Goal: Task Accomplishment & Management: Complete application form

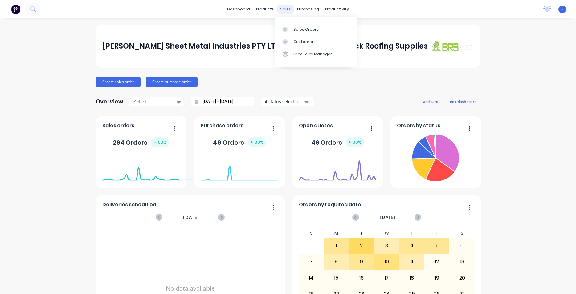
click at [283, 9] on div "sales" at bounding box center [285, 9] width 17 height 9
click at [301, 28] on div "Sales Orders" at bounding box center [305, 30] width 25 height 6
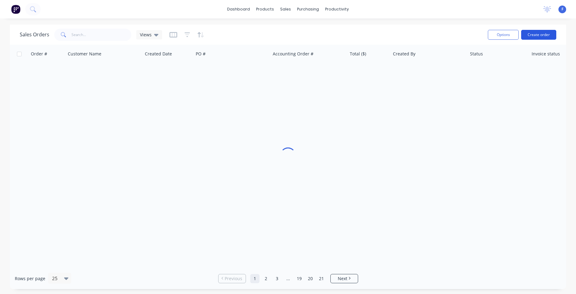
click at [540, 37] on button "Create order" at bounding box center [538, 35] width 35 height 10
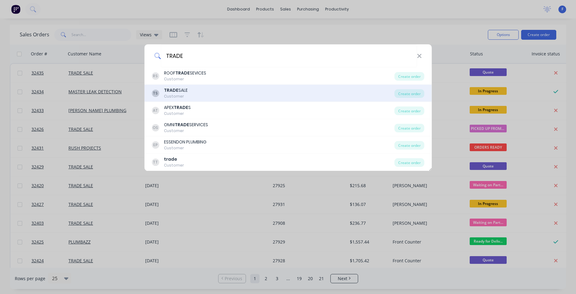
type input "TRADE"
click at [219, 93] on div "TS TRADE SALE Customer" at bounding box center [273, 93] width 243 height 12
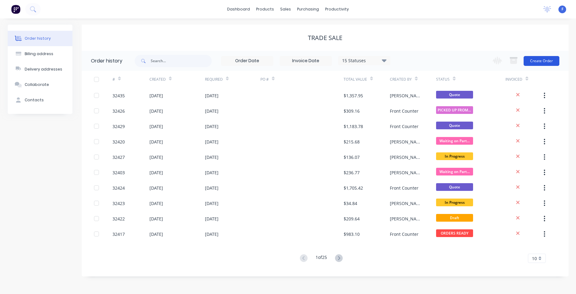
click at [544, 63] on button "Create Order" at bounding box center [541, 61] width 36 height 10
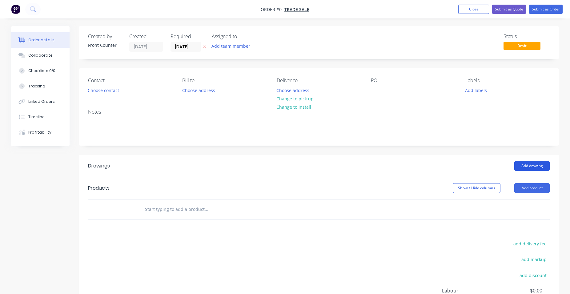
click at [526, 163] on button "Add drawing" at bounding box center [532, 166] width 35 height 10
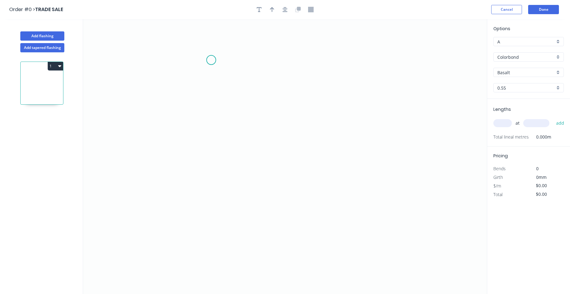
click at [212, 60] on icon "0" at bounding box center [285, 156] width 404 height 275
click at [207, 151] on icon "0" at bounding box center [285, 156] width 404 height 275
click at [331, 203] on icon "0 ?" at bounding box center [285, 156] width 404 height 275
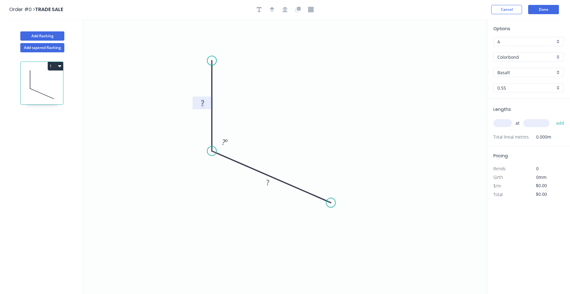
click at [202, 102] on tspan "?" at bounding box center [202, 103] width 3 height 10
type input "$17.37"
click at [559, 71] on div "Basalt" at bounding box center [529, 72] width 71 height 9
click at [523, 119] on div "Manor Red" at bounding box center [529, 119] width 70 height 11
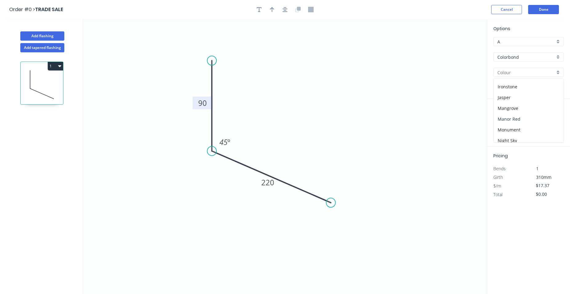
type input "Manor Red"
click at [500, 125] on input "text" at bounding box center [503, 123] width 18 height 8
type input "1"
type input "2400"
click at [553, 118] on button "add" at bounding box center [560, 123] width 14 height 10
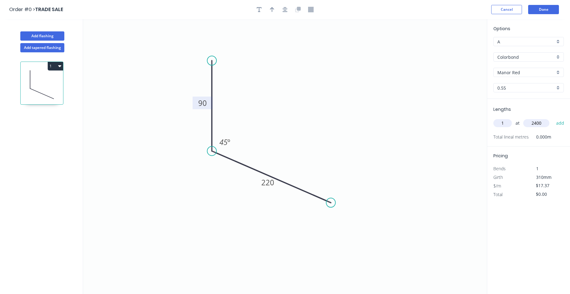
type input "$41.69"
click at [556, 58] on div "Colorbond" at bounding box center [529, 56] width 71 height 9
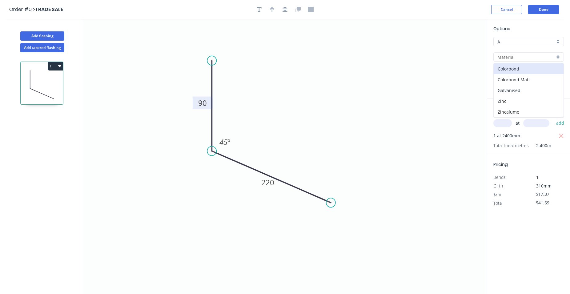
click at [520, 89] on div "Galvanised" at bounding box center [529, 90] width 70 height 11
type input "Galvanised"
type input "$32.15"
type input "$77.16"
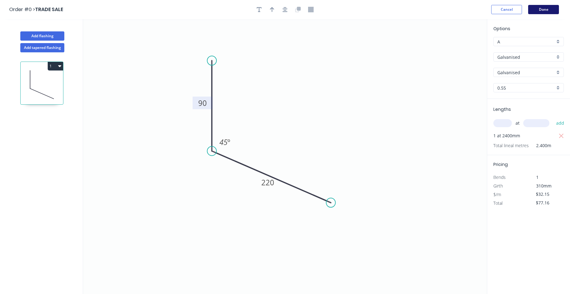
click at [537, 11] on button "Done" at bounding box center [544, 9] width 31 height 9
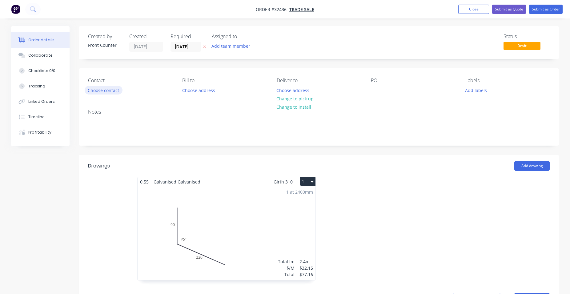
click at [108, 88] on button "Choose contact" at bounding box center [104, 90] width 38 height 8
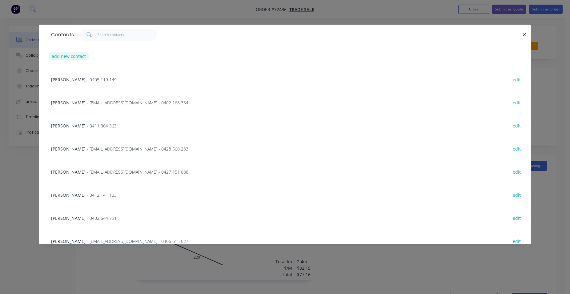
click at [75, 54] on button "add new contact" at bounding box center [69, 56] width 41 height 8
select select "AU"
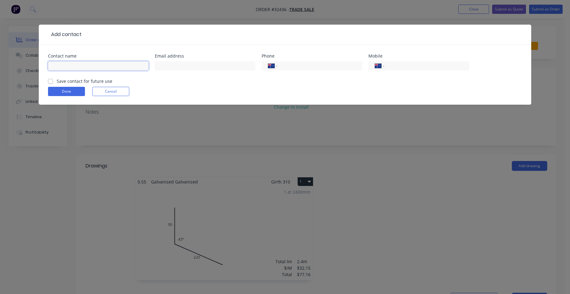
click at [91, 66] on input "text" at bounding box center [98, 65] width 101 height 9
type input "SPIRO"
type input "0425 773 667"
click at [57, 81] on label "Save contact for future use" at bounding box center [85, 81] width 56 height 6
click at [51, 81] on input "Save contact for future use" at bounding box center [50, 81] width 5 height 6
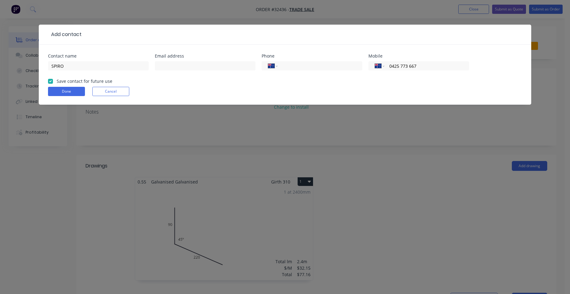
checkbox input "true"
click at [75, 86] on form "Contact name SPIRO Email address Phone International [GEOGRAPHIC_DATA] [GEOGRAP…" at bounding box center [285, 79] width 474 height 51
click at [74, 91] on button "Done" at bounding box center [66, 91] width 37 height 9
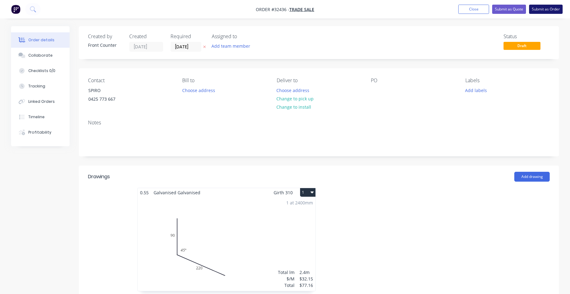
click at [538, 11] on button "Submit as Order" at bounding box center [546, 9] width 34 height 9
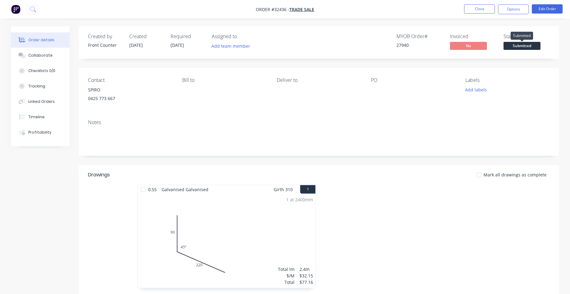
click at [530, 44] on span "Submitted" at bounding box center [522, 46] width 37 height 8
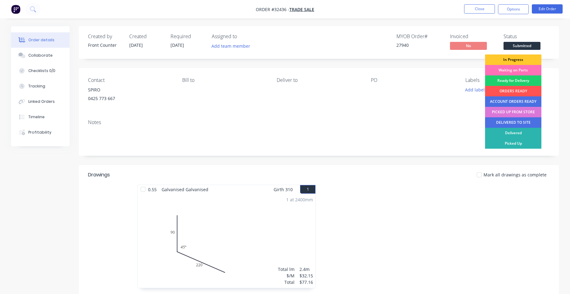
click at [521, 59] on div "In Progress" at bounding box center [513, 60] width 56 height 10
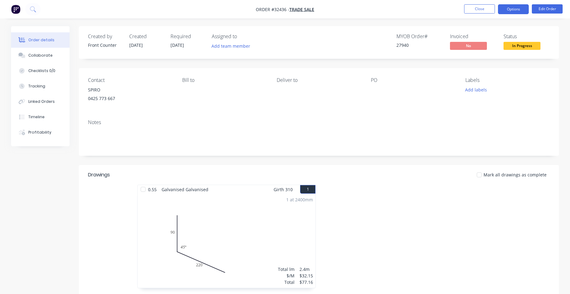
click at [520, 10] on button "Options" at bounding box center [513, 9] width 31 height 10
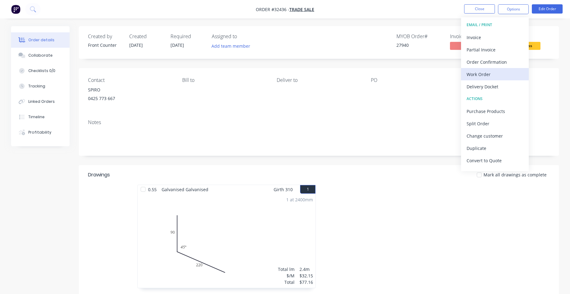
click at [487, 77] on div "Work Order" at bounding box center [495, 74] width 57 height 9
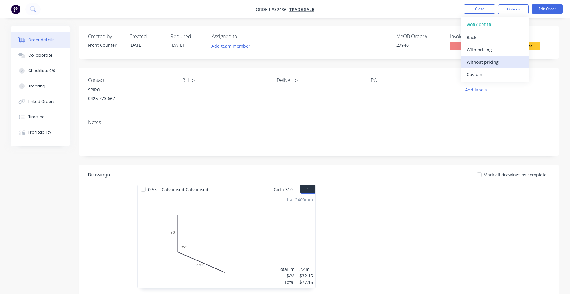
click at [493, 62] on div "Without pricing" at bounding box center [495, 62] width 57 height 9
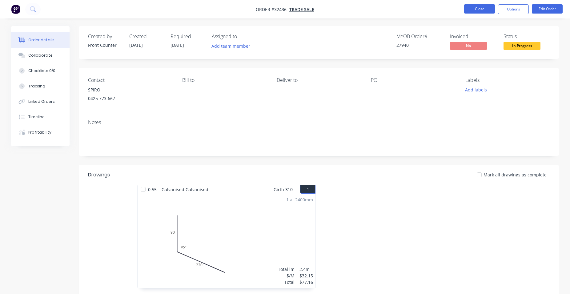
click at [486, 11] on button "Close" at bounding box center [479, 8] width 31 height 9
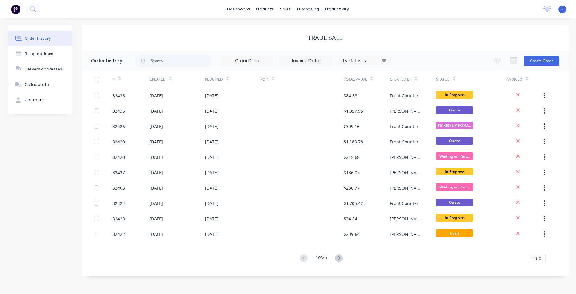
click at [14, 8] on img at bounding box center [15, 9] width 9 height 9
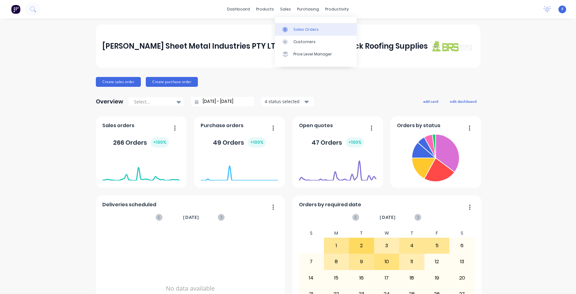
click at [317, 29] on link "Sales Orders" at bounding box center [316, 29] width 82 height 12
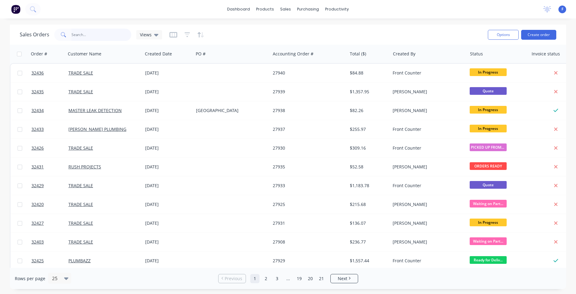
click at [103, 36] on input "text" at bounding box center [101, 35] width 60 height 12
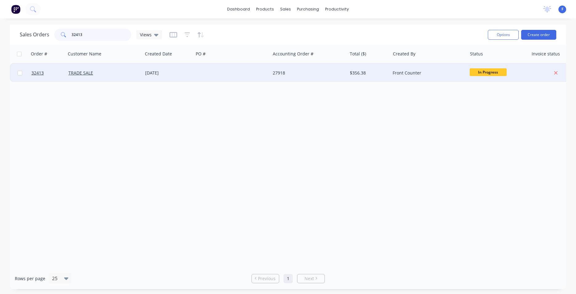
type input "32413"
click at [278, 75] on div "27918" at bounding box center [307, 73] width 68 height 6
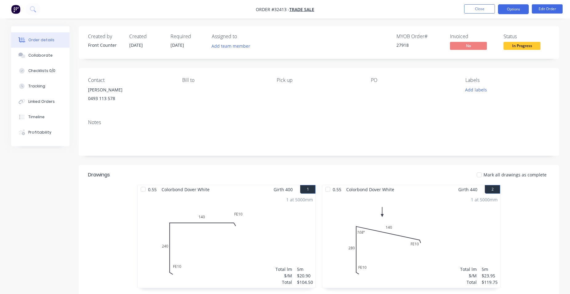
click at [509, 11] on button "Options" at bounding box center [513, 9] width 31 height 10
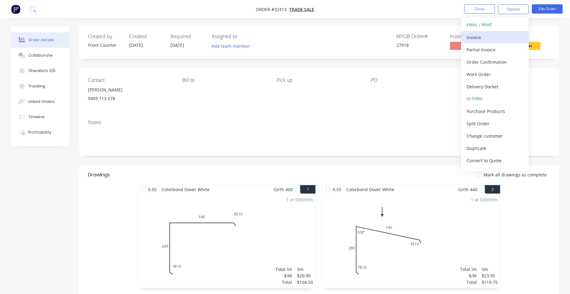
click at [488, 35] on div "Invoice" at bounding box center [495, 37] width 57 height 9
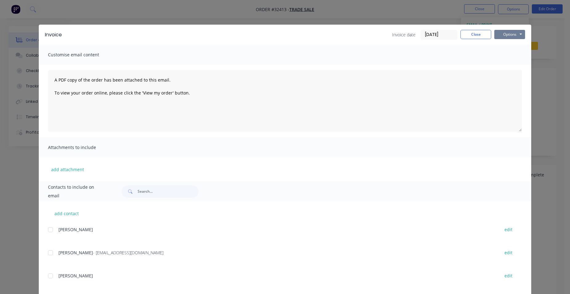
click at [513, 33] on button "Options" at bounding box center [510, 34] width 31 height 9
click at [512, 54] on button "Print" at bounding box center [514, 56] width 39 height 10
click at [480, 34] on button "Close" at bounding box center [476, 34] width 31 height 9
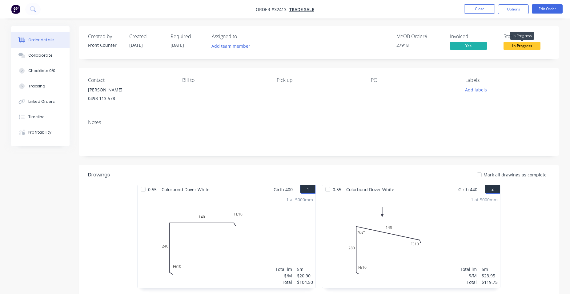
click at [526, 47] on span "In Progress" at bounding box center [522, 46] width 37 height 8
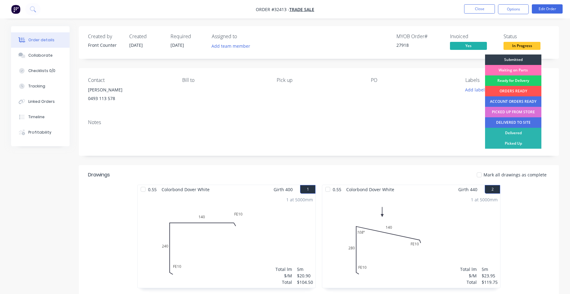
click at [516, 110] on div "PICKED UP FROM STORE" at bounding box center [513, 112] width 56 height 10
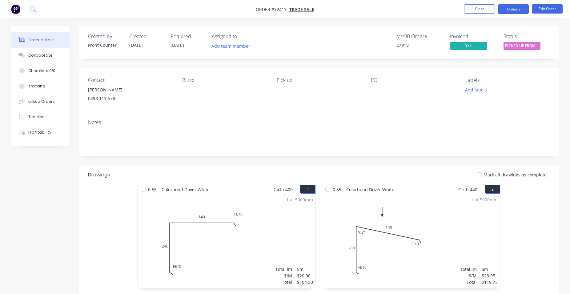
click at [513, 7] on button "Options" at bounding box center [513, 9] width 31 height 10
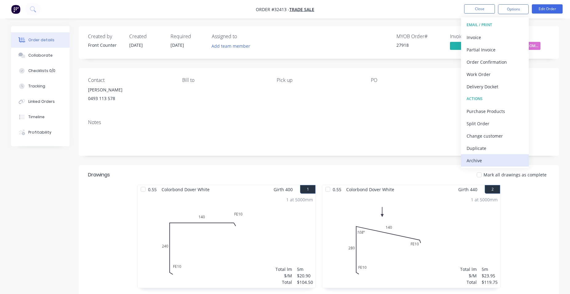
click at [498, 157] on div "Archive" at bounding box center [495, 160] width 57 height 9
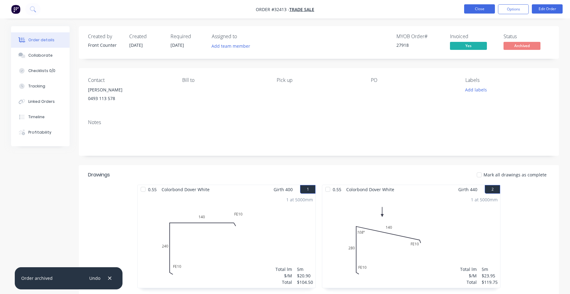
click at [476, 10] on button "Close" at bounding box center [479, 8] width 31 height 9
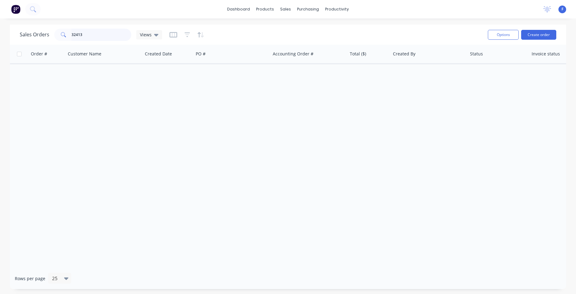
click at [94, 36] on input "32413" at bounding box center [101, 35] width 60 height 12
type input "3"
